Goal: Transaction & Acquisition: Book appointment/travel/reservation

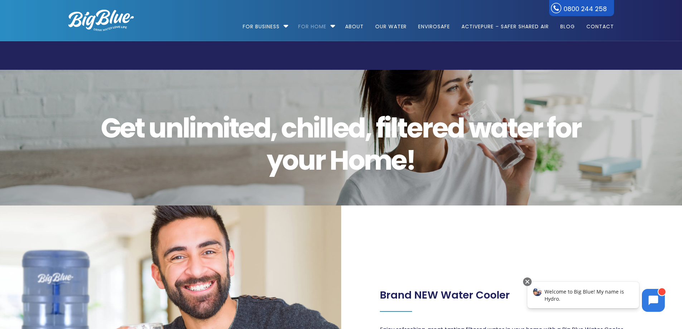
drag, startPoint x: 441, startPoint y: 259, endPoint x: 410, endPoint y: 132, distance: 130.0
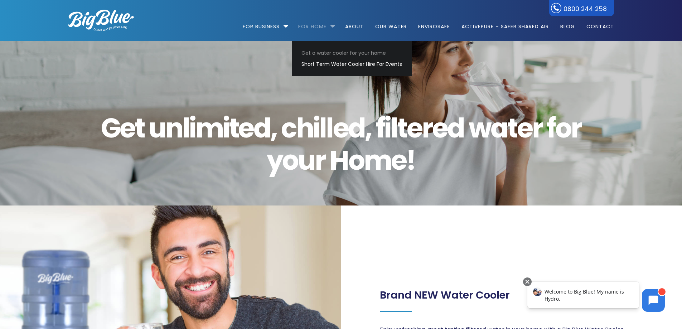
click at [309, 27] on link "For Home" at bounding box center [312, 23] width 38 height 46
click at [321, 64] on link "Short Term Water Cooler Hire For Events" at bounding box center [351, 64] width 107 height 11
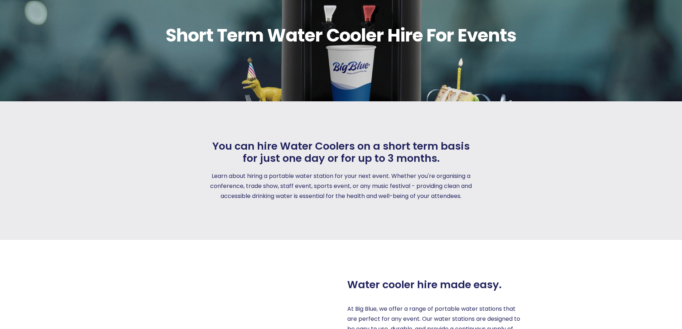
click at [397, 157] on span "You can hire Water Coolers on a short term basis for just one day or for up to …" at bounding box center [341, 152] width 266 height 25
click at [351, 174] on p "Learn about hiring a portable water station for your next event. Whether you're…" at bounding box center [341, 186] width 266 height 30
